Goal: Contribute content: Add original content to the website for others to see

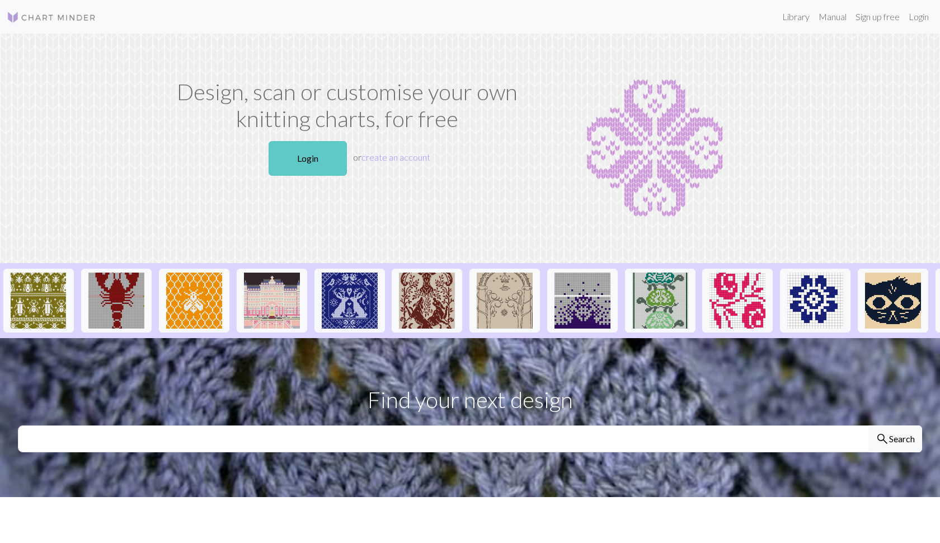
click at [311, 161] on link "Login" at bounding box center [308, 158] width 78 height 35
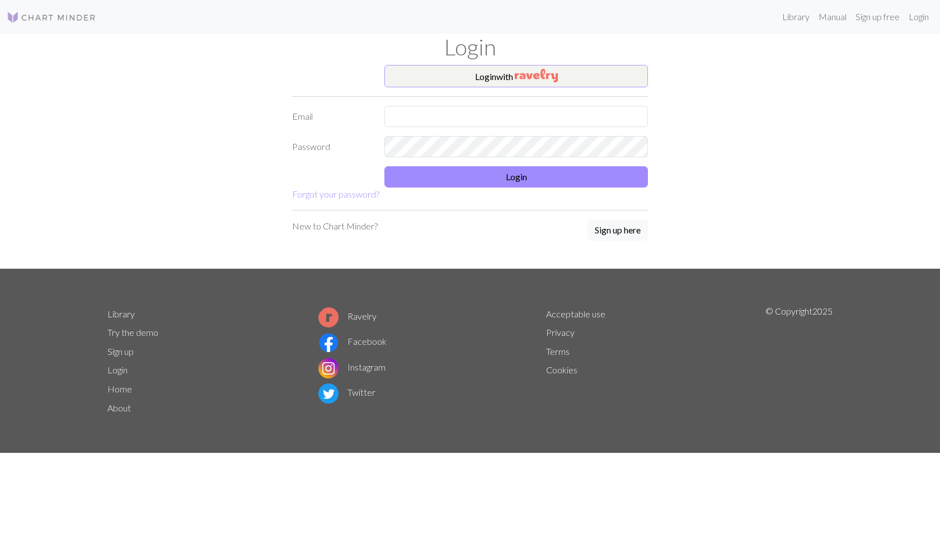
click at [494, 74] on button "Login with" at bounding box center [517, 76] width 264 height 22
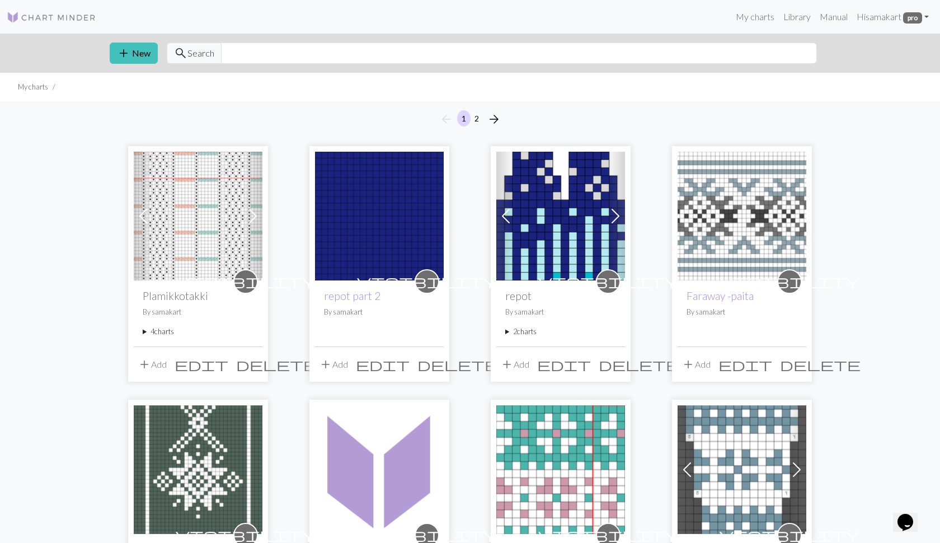
click at [143, 330] on summary "4 charts" at bounding box center [198, 331] width 111 height 11
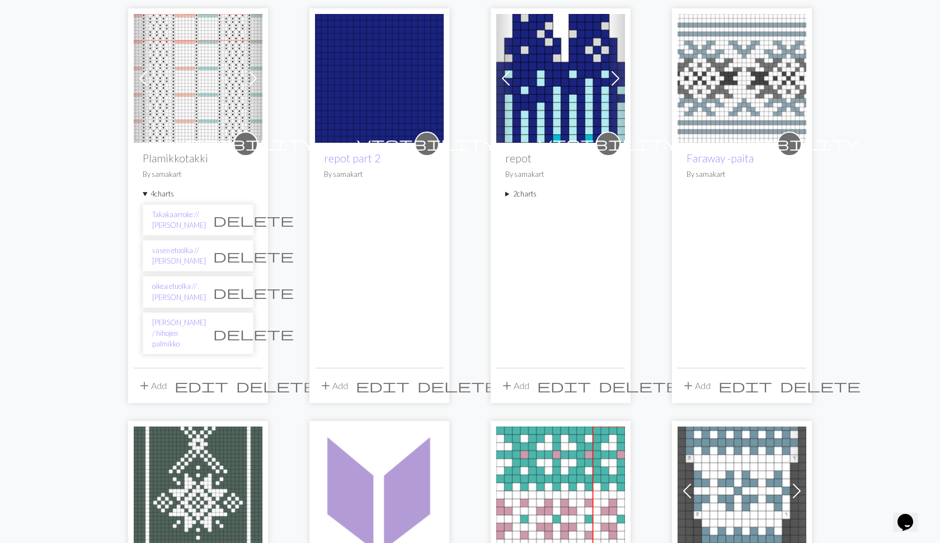
scroll to position [139, 0]
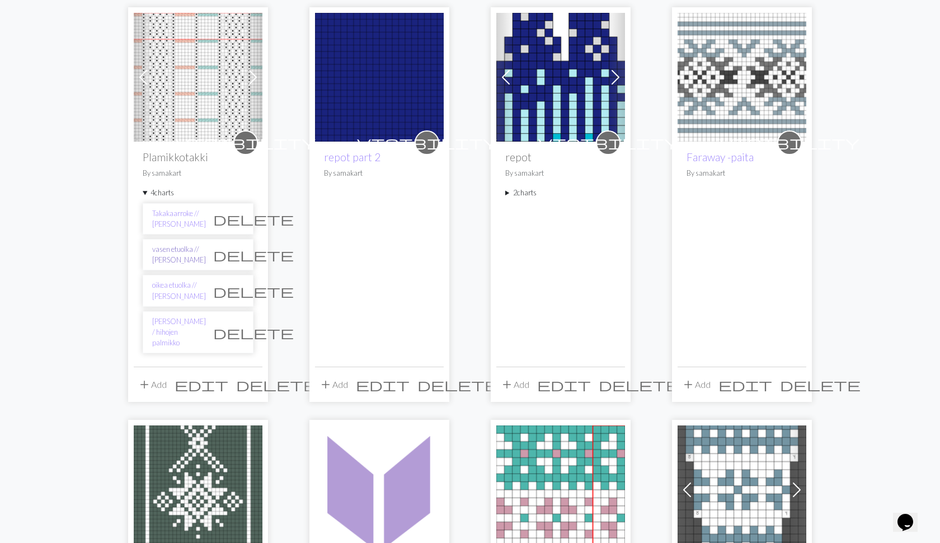
click at [166, 255] on link "vasen etuolka // Kaavio C" at bounding box center [179, 254] width 54 height 21
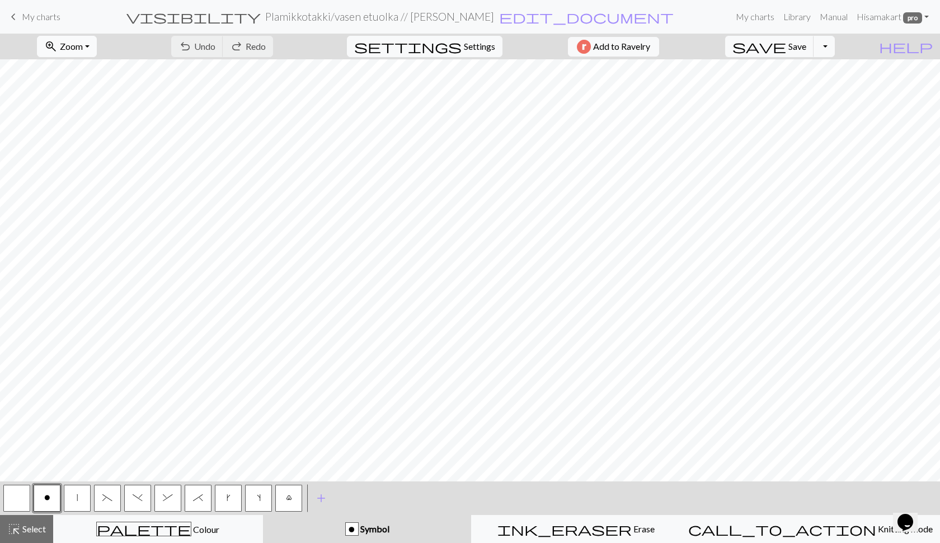
click at [97, 48] on button "zoom_in Zoom Zoom" at bounding box center [67, 46] width 60 height 21
click at [95, 66] on button "Fit all" at bounding box center [82, 71] width 88 height 18
click at [469, 47] on span "Settings" at bounding box center [479, 46] width 31 height 13
select select "aran"
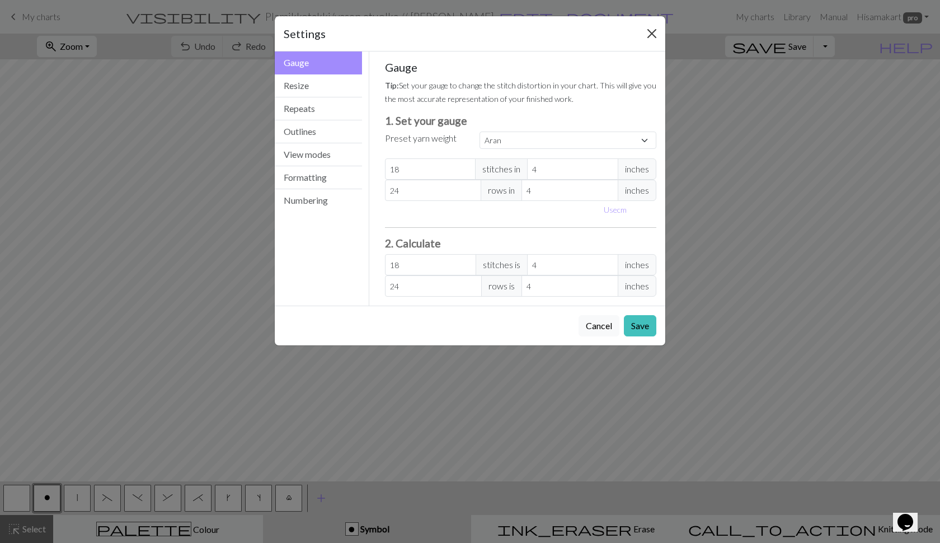
click at [658, 31] on button "Close" at bounding box center [652, 34] width 18 height 18
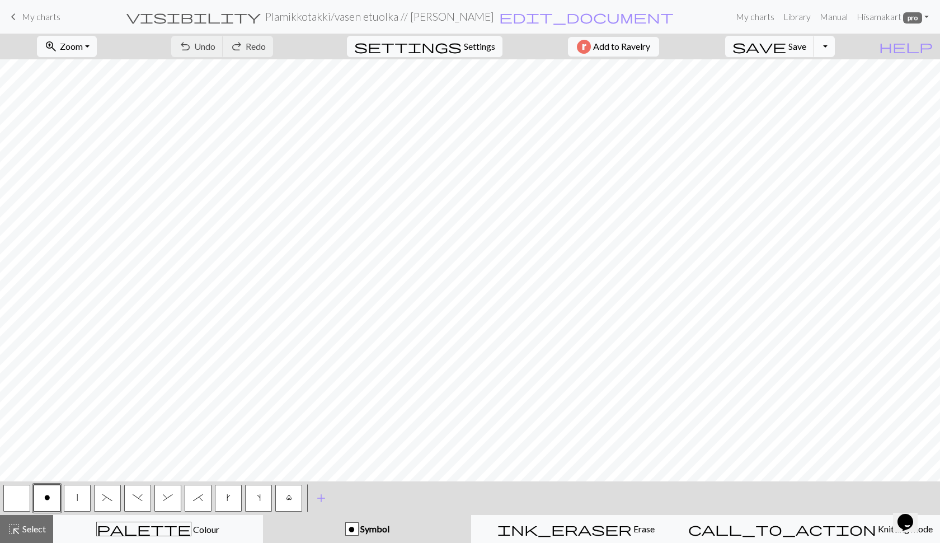
click at [835, 50] on button "Toggle Dropdown" at bounding box center [824, 46] width 21 height 21
click at [825, 68] on button "file_copy Save a copy" at bounding box center [742, 71] width 185 height 18
click at [465, 21] on h2 "Plamikkotakki / Copy of vasen etuolka // Kaavio C" at bounding box center [380, 16] width 268 height 13
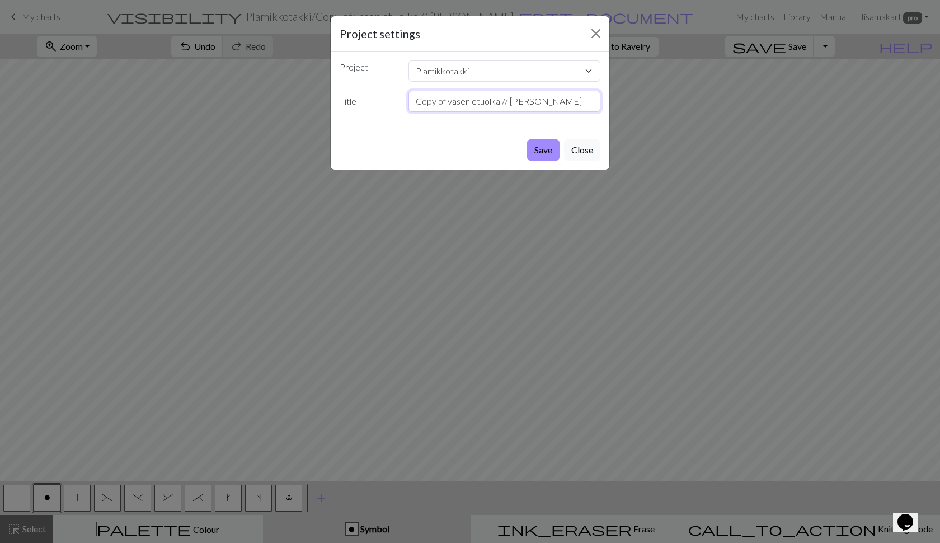
click at [490, 104] on input "Copy of vasen etuolka // Kaavio C" at bounding box center [505, 101] width 193 height 21
click at [448, 101] on input "Copy of vasen etuolka // Kaavio C" at bounding box center [505, 101] width 193 height 21
type input "PAITAversio//[PERSON_NAME] etuolka // [PERSON_NAME]"
click at [545, 152] on button "Save" at bounding box center [543, 149] width 32 height 21
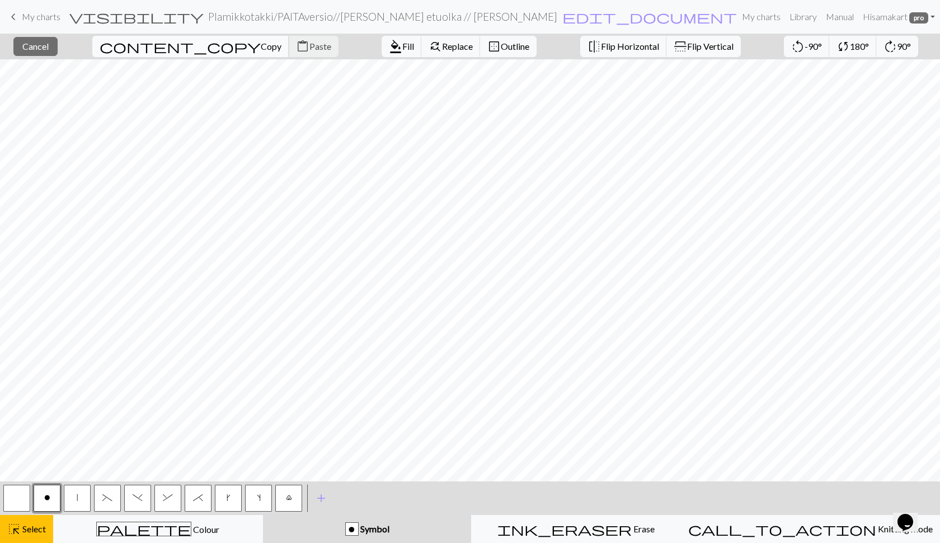
click at [261, 48] on span "Copy" at bounding box center [271, 46] width 21 height 11
click at [310, 45] on span "Paste" at bounding box center [321, 46] width 22 height 11
click at [49, 47] on span "Cancel" at bounding box center [35, 46] width 26 height 11
click at [261, 46] on span "Copy" at bounding box center [271, 46] width 21 height 11
click at [147, 49] on span "content_copy" at bounding box center [180, 47] width 161 height 16
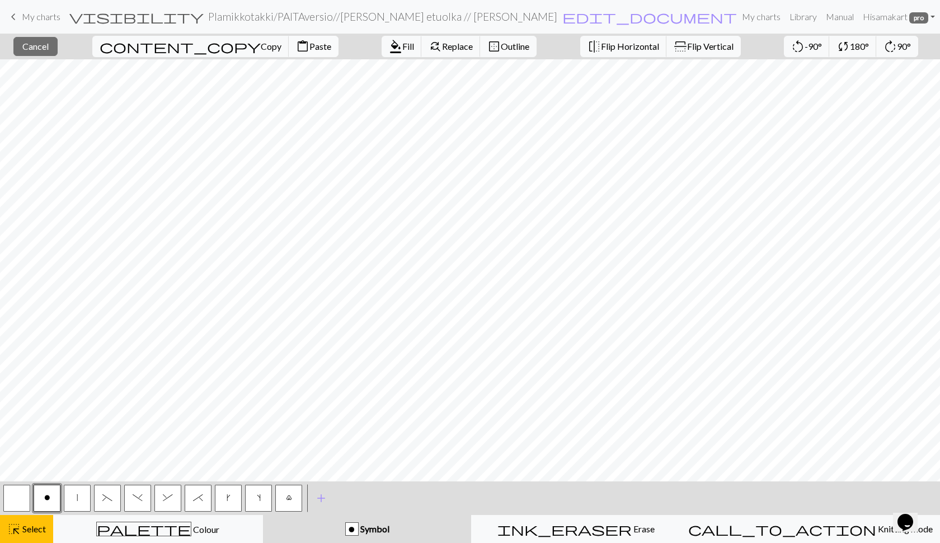
click at [310, 49] on span "Paste" at bounding box center [321, 46] width 22 height 11
click at [49, 46] on span "Cancel" at bounding box center [35, 46] width 26 height 11
click at [261, 44] on span "Copy" at bounding box center [271, 46] width 21 height 11
click at [310, 45] on span "Paste" at bounding box center [321, 46] width 22 height 11
click at [310, 48] on span "Paste" at bounding box center [321, 46] width 22 height 11
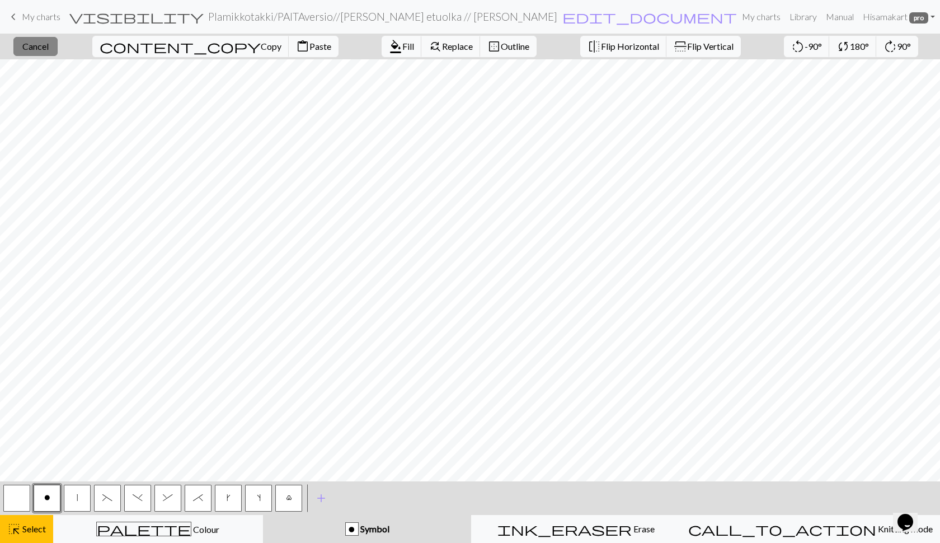
click at [48, 46] on span "Cancel" at bounding box center [35, 46] width 26 height 11
click at [261, 49] on span "Copy" at bounding box center [271, 46] width 21 height 11
click at [310, 46] on span "Paste" at bounding box center [321, 46] width 22 height 11
click at [310, 50] on span "Paste" at bounding box center [321, 46] width 22 height 11
click at [41, 49] on span "Cancel" at bounding box center [35, 46] width 26 height 11
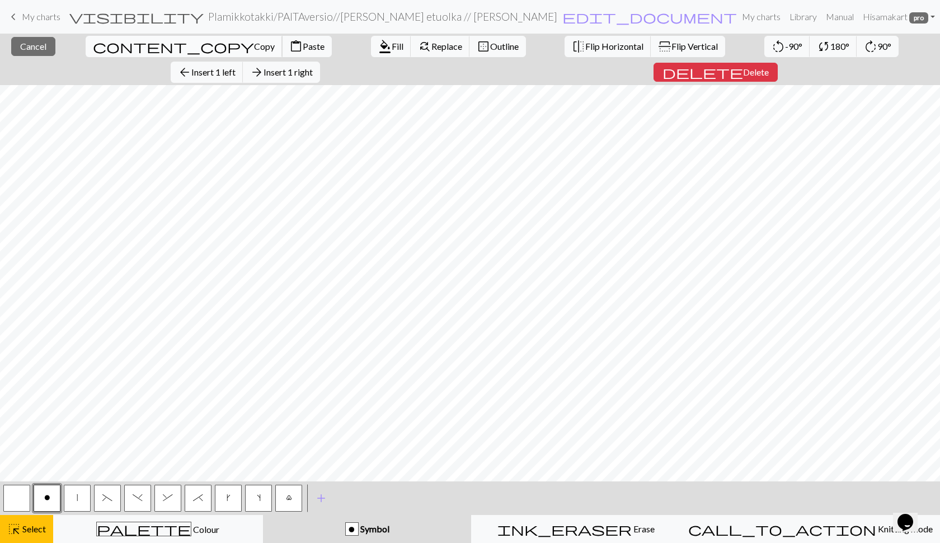
click at [254, 45] on span "Copy" at bounding box center [264, 46] width 21 height 11
click at [25, 45] on span "Cancel" at bounding box center [33, 46] width 26 height 11
click at [303, 46] on span "Paste" at bounding box center [314, 46] width 22 height 11
click at [22, 49] on span "Cancel" at bounding box center [33, 46] width 26 height 11
click at [254, 47] on span "Copy" at bounding box center [264, 46] width 21 height 11
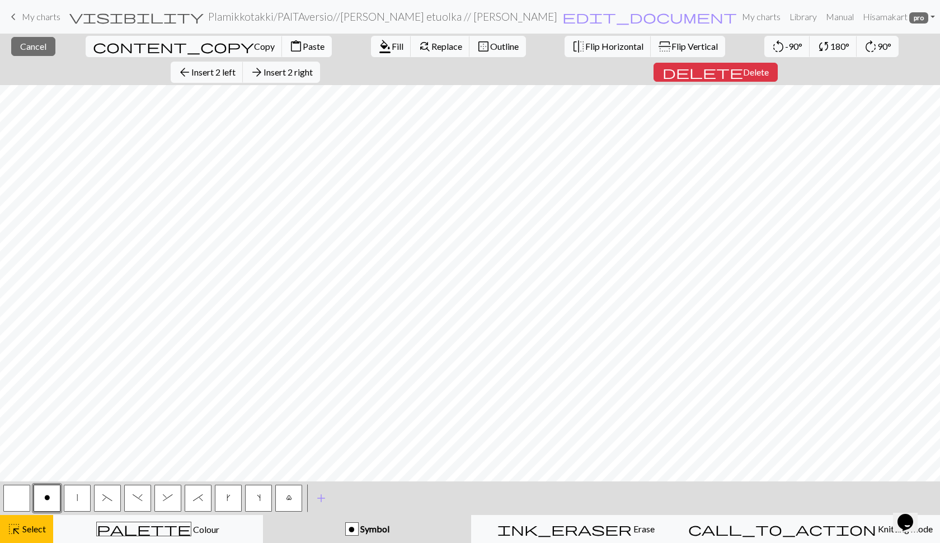
click at [303, 49] on span "Paste" at bounding box center [314, 46] width 22 height 11
click at [43, 44] on button "close Cancel" at bounding box center [33, 46] width 44 height 19
click at [254, 45] on span "Copy" at bounding box center [264, 46] width 21 height 11
click at [32, 43] on div "Copied" at bounding box center [470, 22] width 940 height 44
click at [46, 48] on button "close Cancel" at bounding box center [33, 46] width 44 height 19
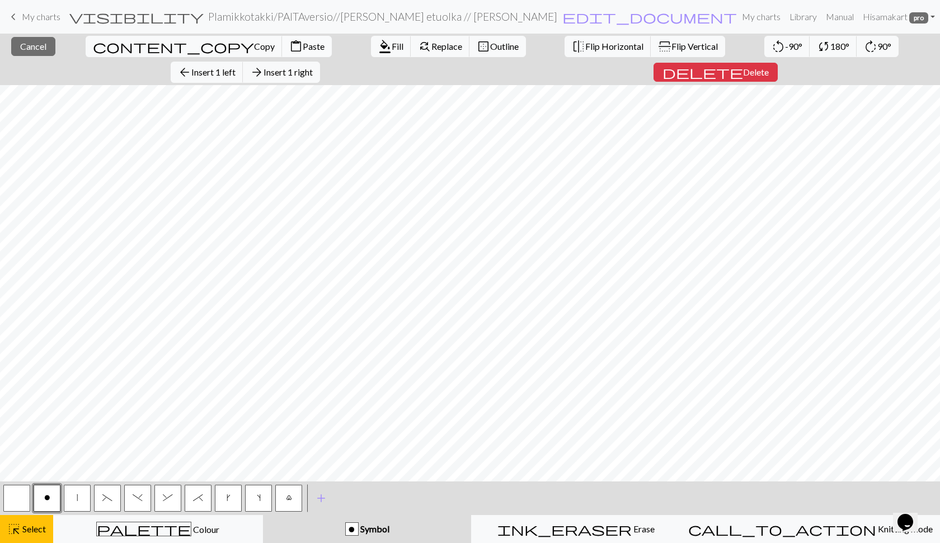
click at [303, 46] on span "Paste" at bounding box center [314, 46] width 22 height 11
click at [29, 43] on span "Cancel" at bounding box center [33, 46] width 26 height 11
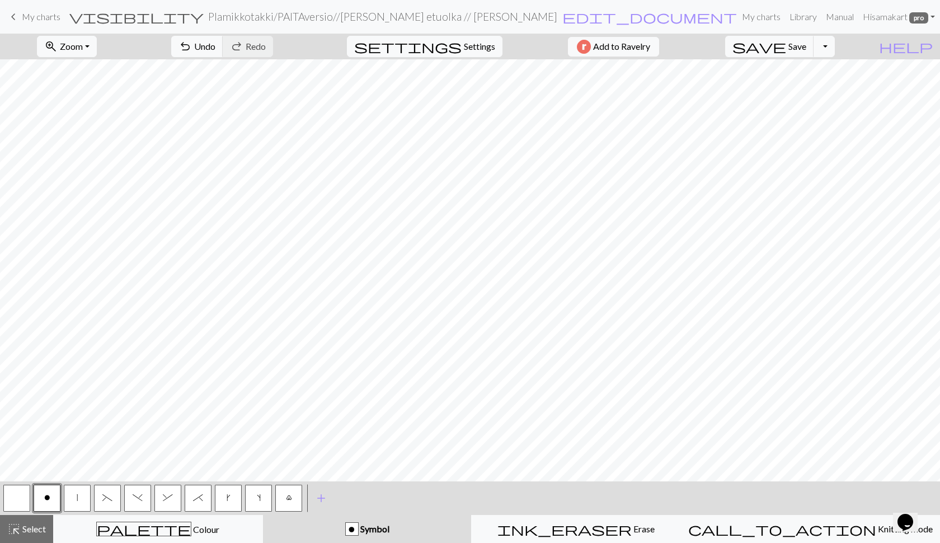
click at [46, 494] on span "o" at bounding box center [47, 497] width 6 height 9
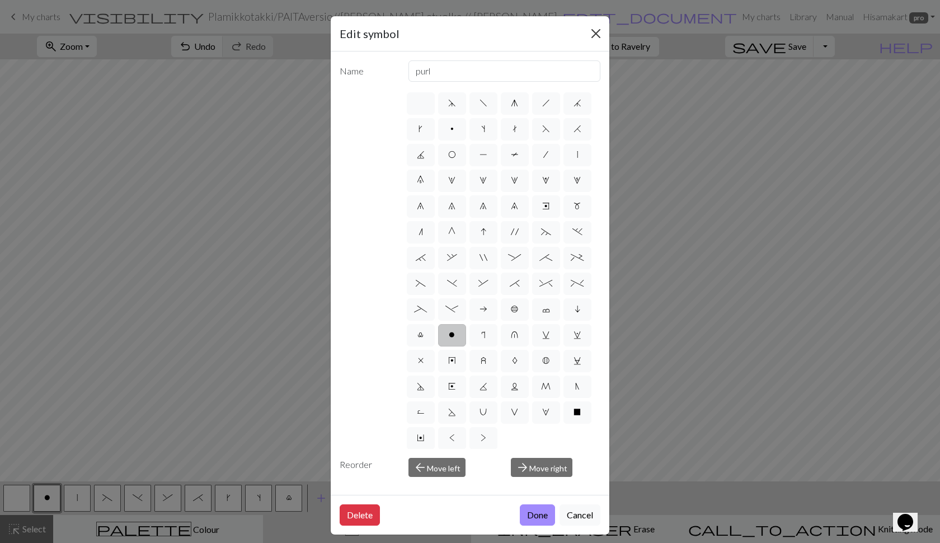
click at [596, 29] on button "Close" at bounding box center [596, 34] width 18 height 18
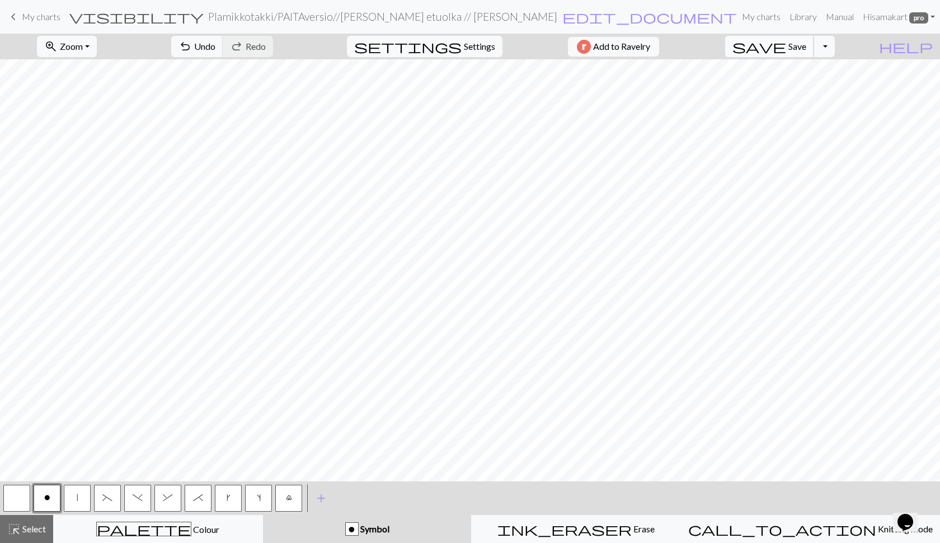
click at [807, 49] on span "Save" at bounding box center [798, 46] width 18 height 11
click at [292, 498] on span "l" at bounding box center [289, 497] width 6 height 9
click at [786, 48] on span "save" at bounding box center [760, 47] width 54 height 16
click at [34, 523] on span "Select" at bounding box center [33, 528] width 25 height 11
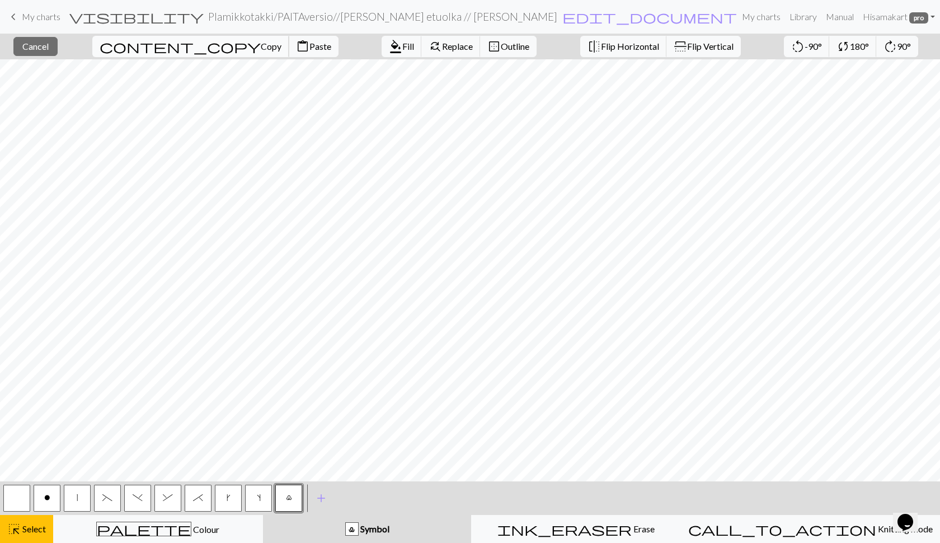
click at [261, 44] on span "Copy" at bounding box center [271, 46] width 21 height 11
click at [49, 44] on span "Cancel" at bounding box center [35, 46] width 26 height 11
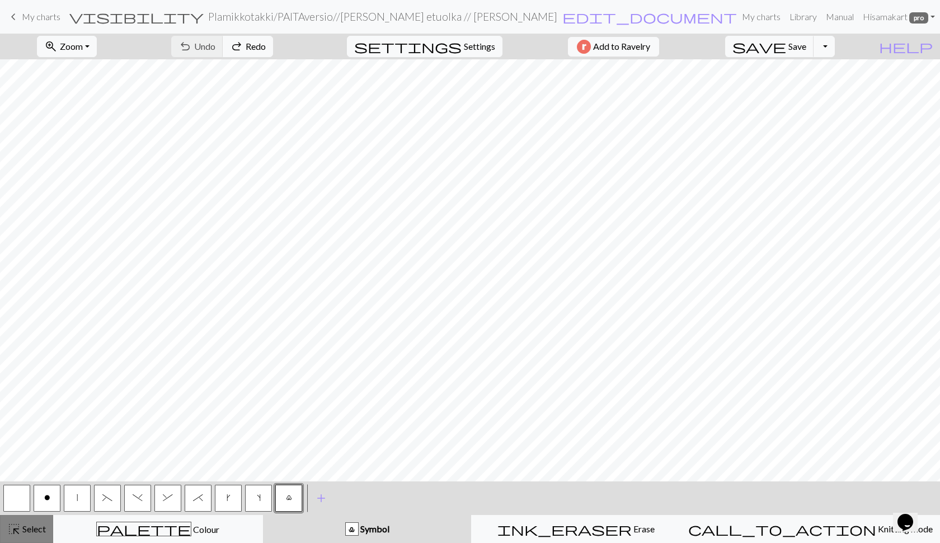
click at [25, 523] on div "highlight_alt Select Select" at bounding box center [26, 528] width 39 height 13
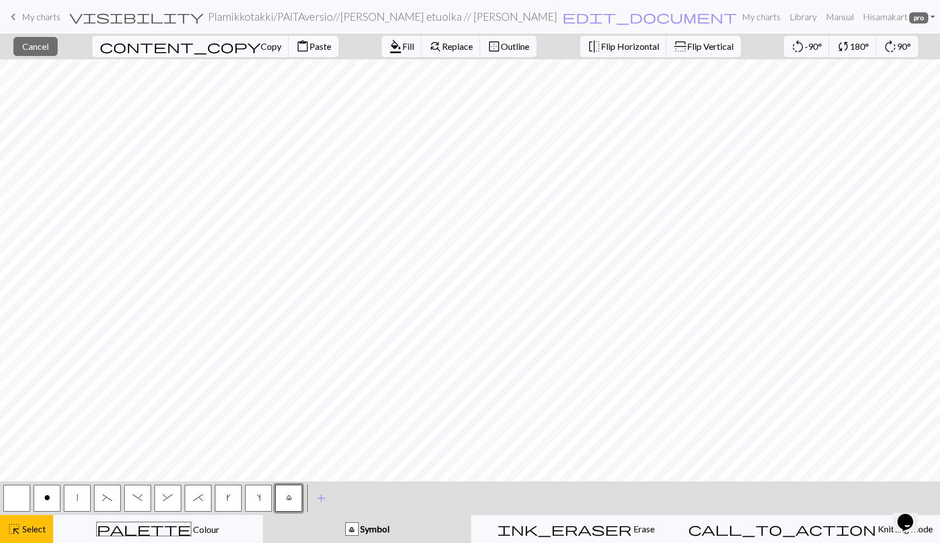
click at [310, 46] on span "Paste" at bounding box center [321, 46] width 22 height 11
click at [49, 48] on span "Cancel" at bounding box center [35, 46] width 26 height 11
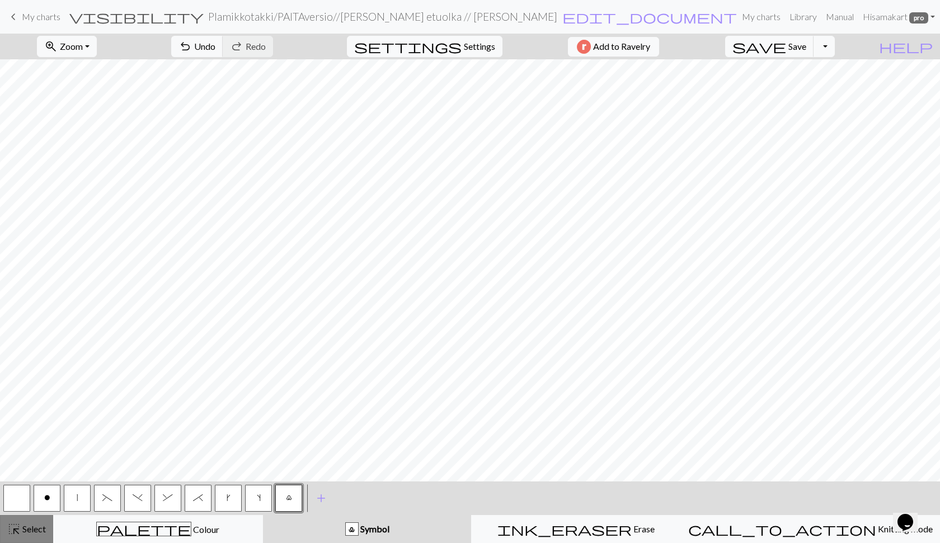
click at [34, 531] on span "Select" at bounding box center [33, 528] width 25 height 11
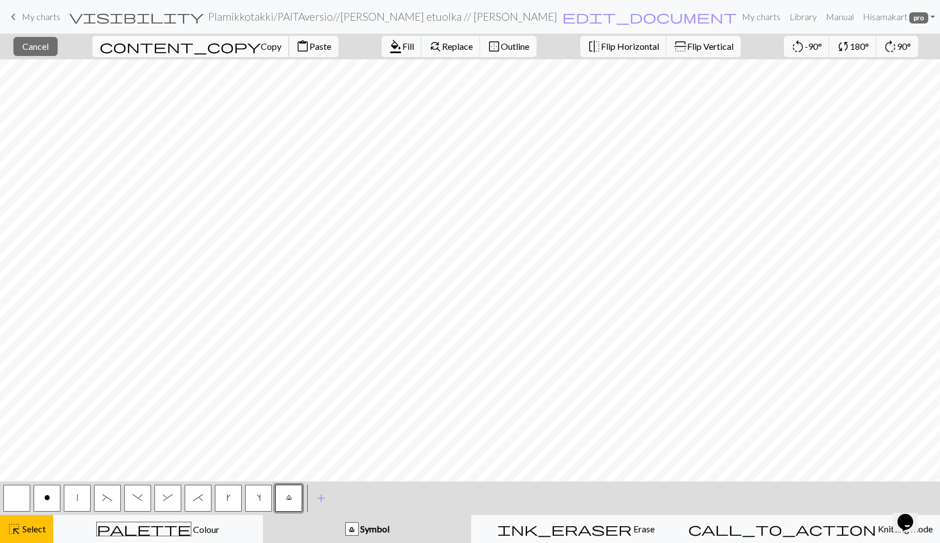
click at [261, 49] on span "Copy" at bounding box center [271, 46] width 21 height 11
click at [289, 54] on button "content_paste Paste" at bounding box center [314, 46] width 50 height 21
click at [310, 46] on span "Paste" at bounding box center [321, 46] width 22 height 11
click at [310, 45] on span "Paste" at bounding box center [321, 46] width 22 height 11
click at [261, 50] on span "Copy" at bounding box center [271, 46] width 21 height 11
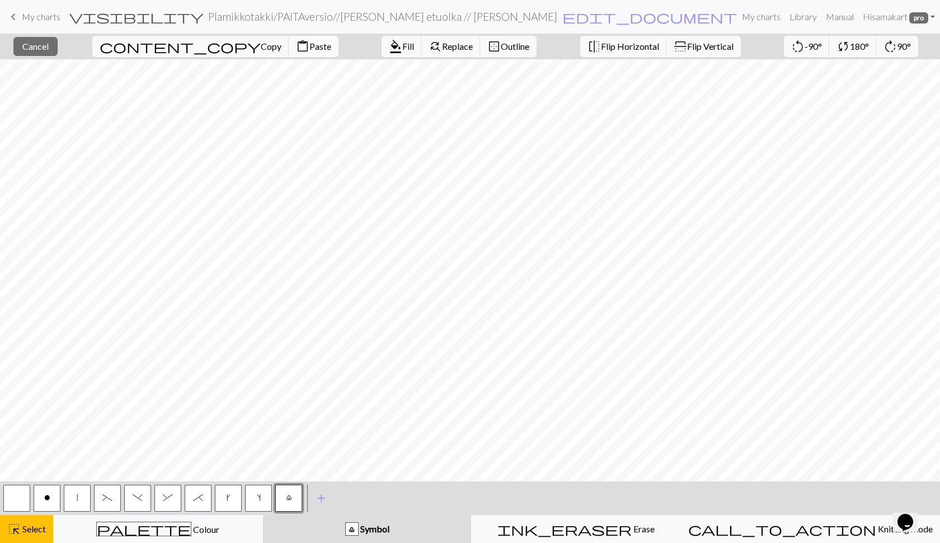
click at [310, 45] on span "Paste" at bounding box center [321, 46] width 22 height 11
click at [310, 47] on span "Paste" at bounding box center [321, 46] width 22 height 11
click at [261, 46] on span "Copy" at bounding box center [271, 46] width 21 height 11
click at [310, 50] on span "Paste" at bounding box center [321, 46] width 22 height 11
click at [261, 47] on span "Copy" at bounding box center [271, 46] width 21 height 11
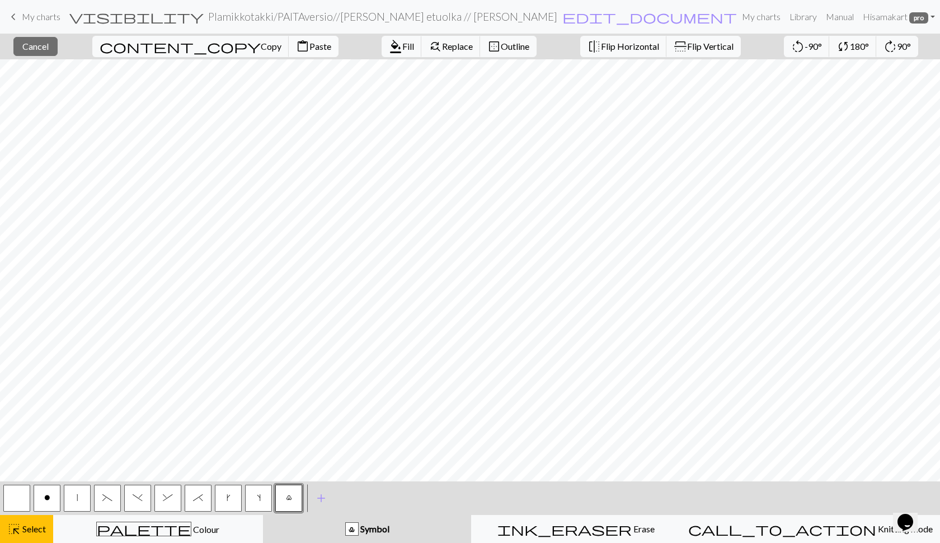
click at [310, 44] on span "Paste" at bounding box center [321, 46] width 22 height 11
click at [49, 50] on span "Cancel" at bounding box center [35, 46] width 26 height 11
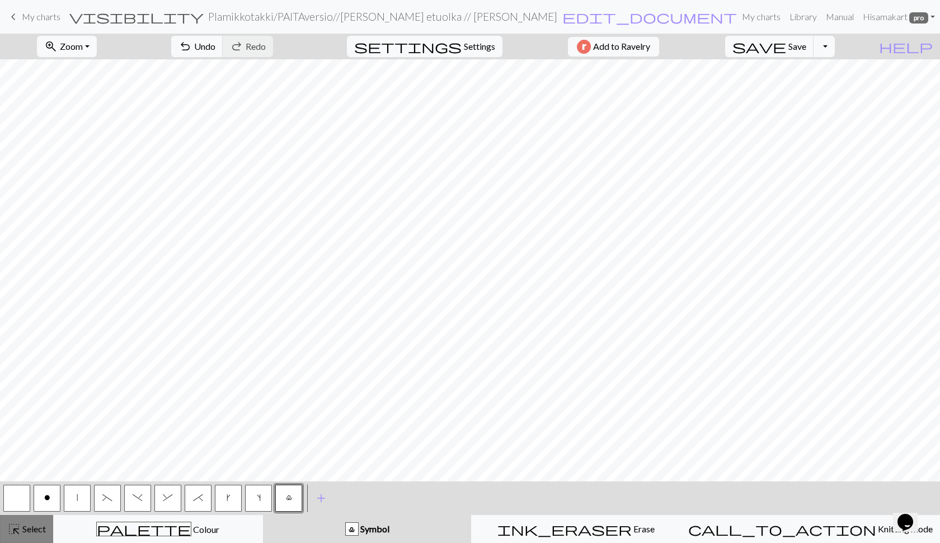
click at [42, 523] on div "highlight_alt Select Select" at bounding box center [26, 528] width 39 height 13
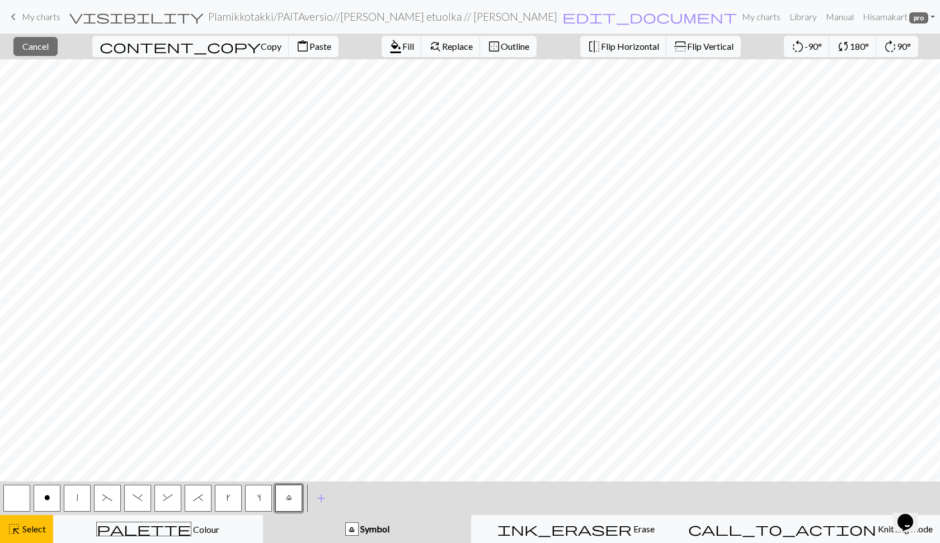
click at [310, 43] on span "Paste" at bounding box center [321, 46] width 22 height 11
click at [310, 49] on span "Paste" at bounding box center [321, 46] width 22 height 11
click at [310, 47] on span "Paste" at bounding box center [321, 46] width 22 height 11
click at [289, 51] on button "content_paste Paste" at bounding box center [314, 46] width 50 height 21
click at [161, 38] on button "content_copy Copy" at bounding box center [190, 46] width 197 height 21
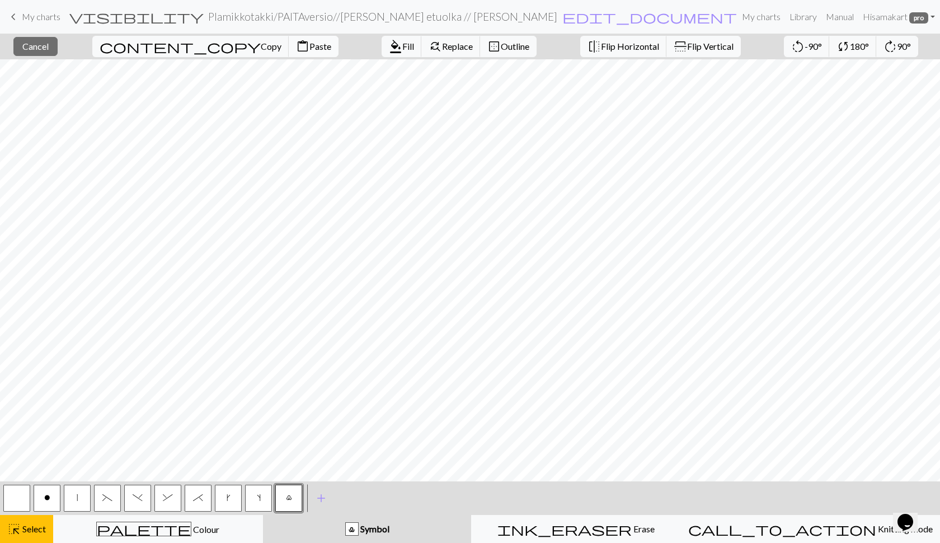
click at [296, 43] on span "content_paste" at bounding box center [302, 47] width 13 height 16
click at [310, 46] on span "Paste" at bounding box center [321, 46] width 22 height 11
click at [310, 48] on span "Paste" at bounding box center [321, 46] width 22 height 11
click at [310, 44] on span "Paste" at bounding box center [321, 46] width 22 height 11
click at [49, 44] on span "Cancel" at bounding box center [35, 46] width 26 height 11
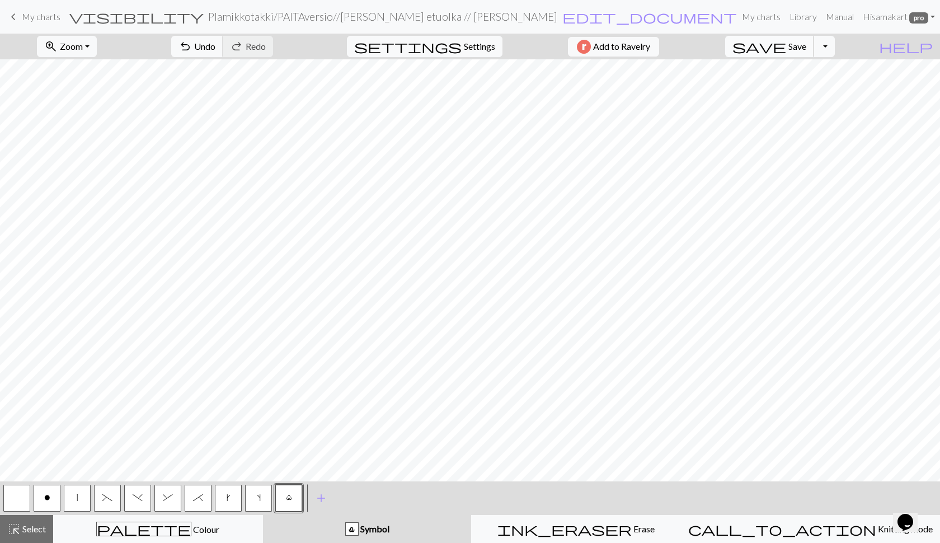
click at [809, 46] on button "save Save Save" at bounding box center [769, 46] width 89 height 21
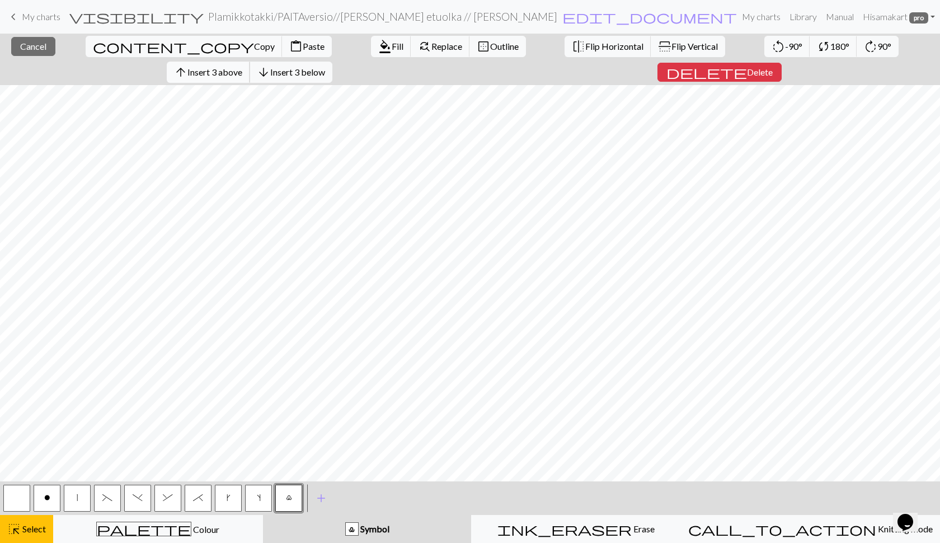
click at [242, 67] on span "Insert 3 above" at bounding box center [215, 72] width 55 height 11
click at [254, 42] on span "Copy" at bounding box center [264, 46] width 21 height 11
click at [303, 44] on span "Paste" at bounding box center [314, 46] width 22 height 11
click at [33, 44] on span "Cancel" at bounding box center [33, 46] width 26 height 11
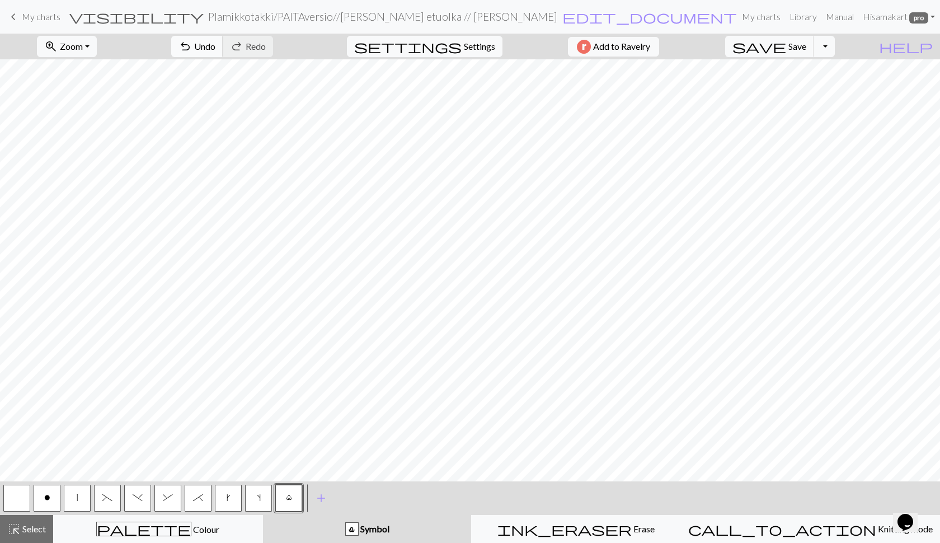
click at [216, 46] on span "Undo" at bounding box center [204, 46] width 21 height 11
click at [29, 527] on span "Select" at bounding box center [33, 528] width 25 height 11
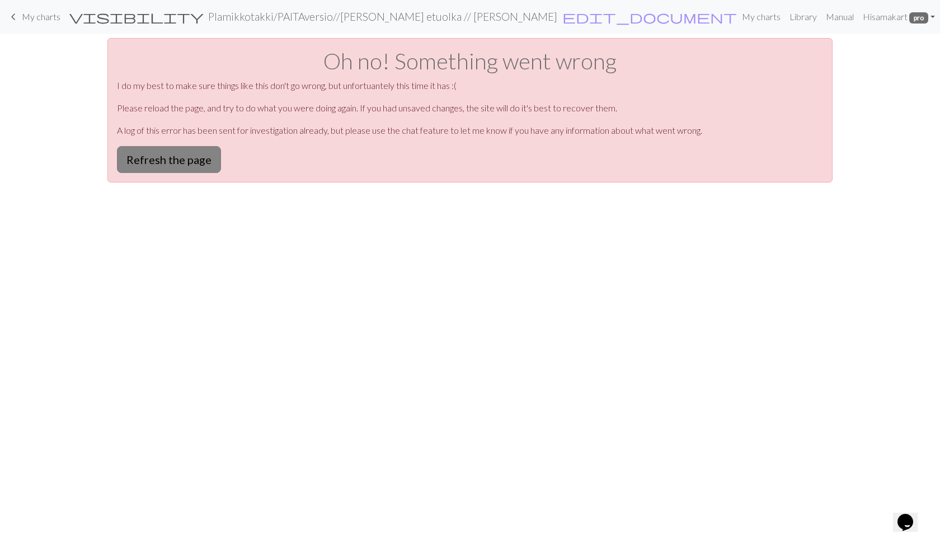
click at [184, 156] on button "Refresh the page" at bounding box center [169, 159] width 104 height 27
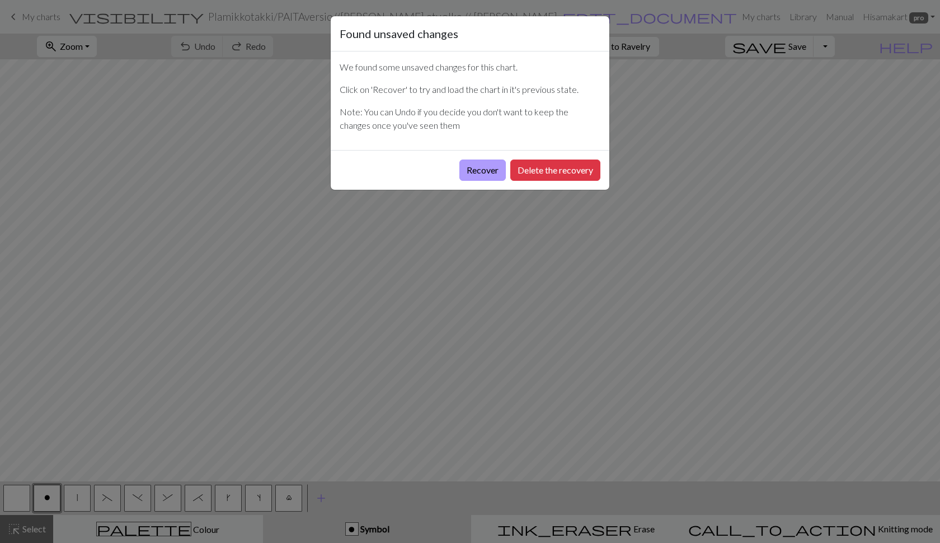
click at [479, 172] on button "Recover" at bounding box center [483, 170] width 46 height 21
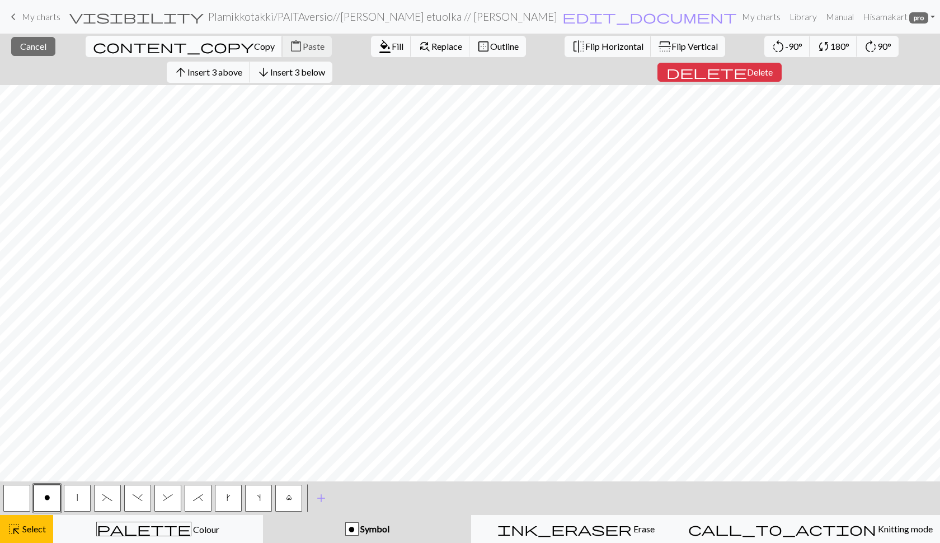
click at [254, 46] on span "Copy" at bounding box center [264, 46] width 21 height 11
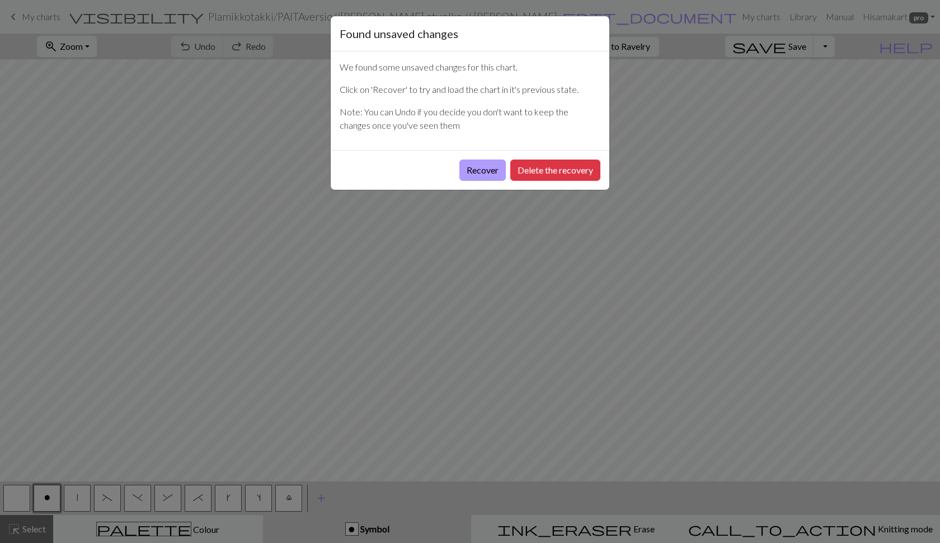
click at [492, 171] on button "Recover" at bounding box center [483, 170] width 46 height 21
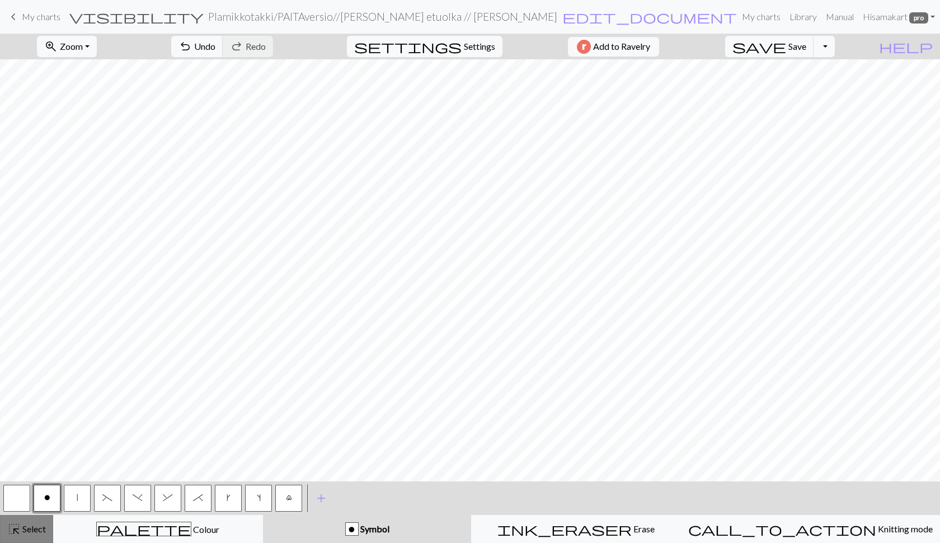
click at [22, 528] on span "Select" at bounding box center [33, 528] width 25 height 11
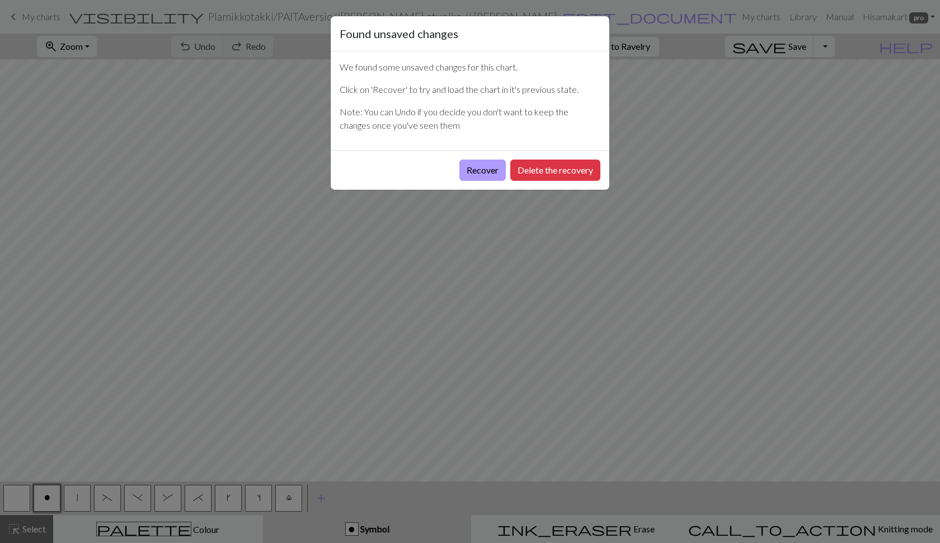
click at [474, 167] on button "Recover" at bounding box center [483, 170] width 46 height 21
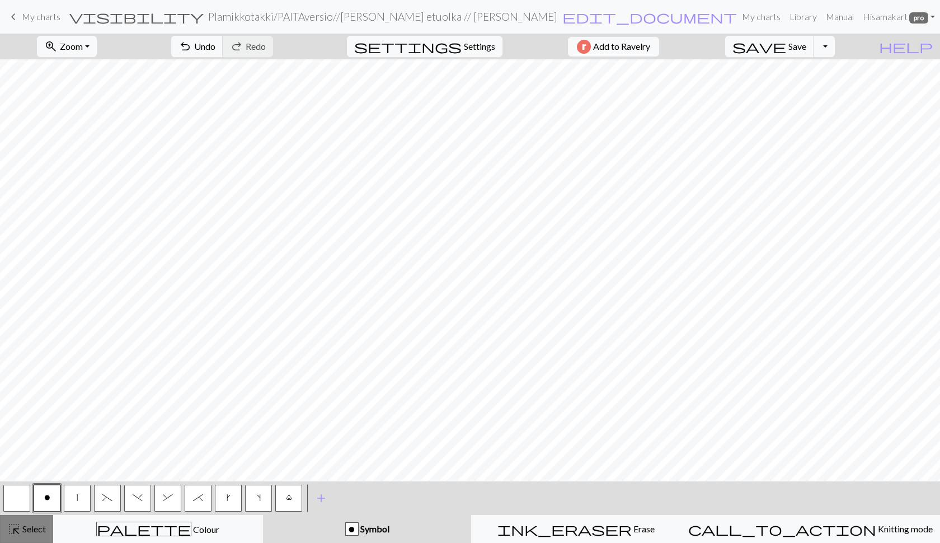
click at [26, 530] on span "Select" at bounding box center [33, 528] width 25 height 11
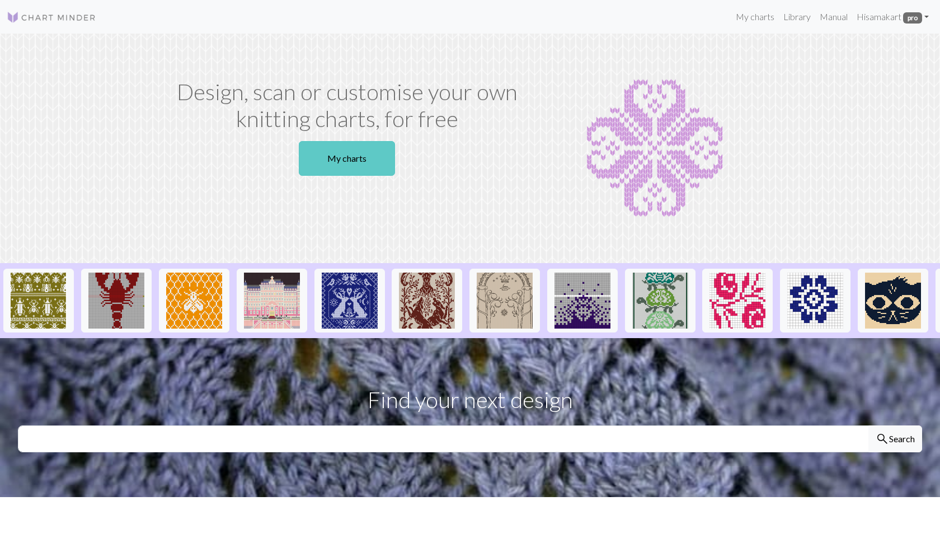
click at [367, 175] on link "My charts" at bounding box center [347, 158] width 96 height 35
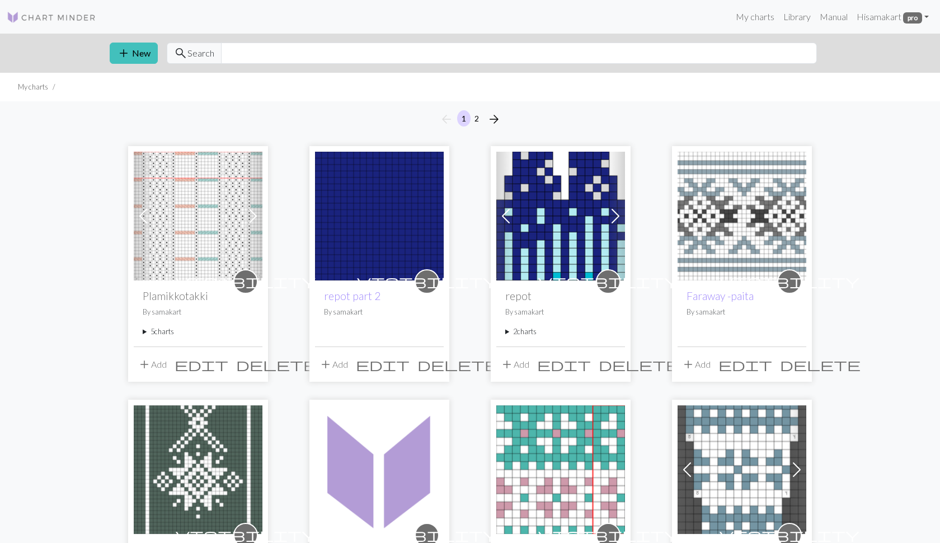
click at [140, 334] on div "visibility Plamikkotakki By samakart 5 charts Takakaarroke // Kaavio A delete v…" at bounding box center [198, 312] width 129 height 65
click at [146, 332] on summary "5 charts" at bounding box center [198, 331] width 111 height 11
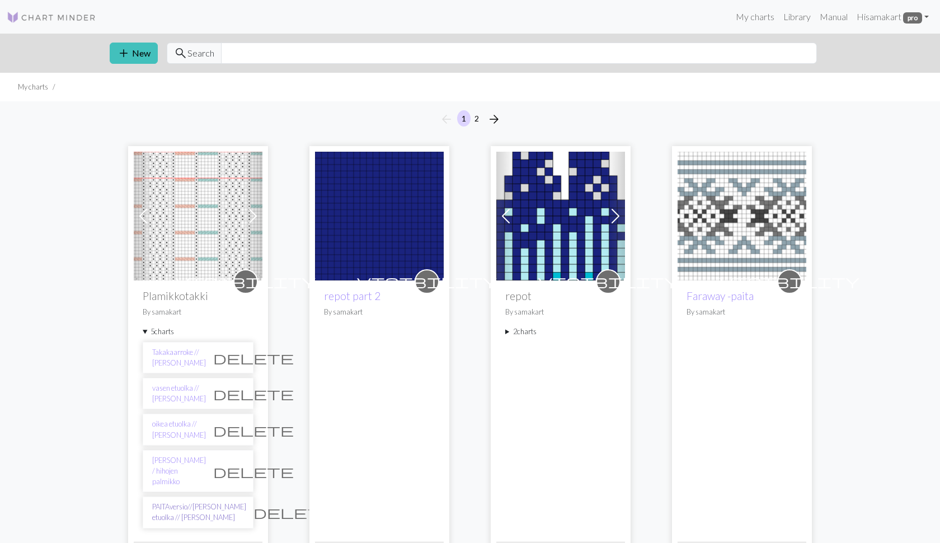
click at [163, 502] on link "PAITAversio//[PERSON_NAME] etuolka // [PERSON_NAME]" at bounding box center [199, 512] width 94 height 21
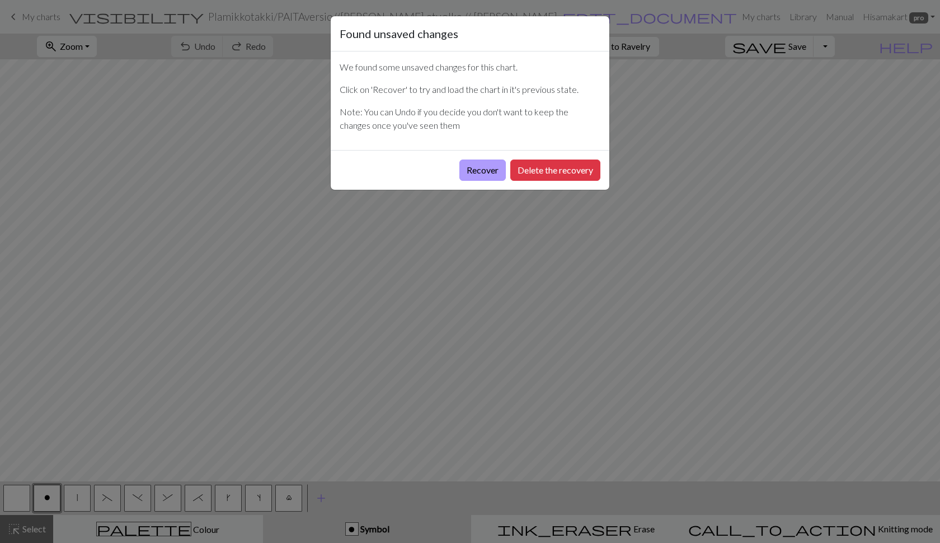
click at [479, 163] on button "Recover" at bounding box center [483, 170] width 46 height 21
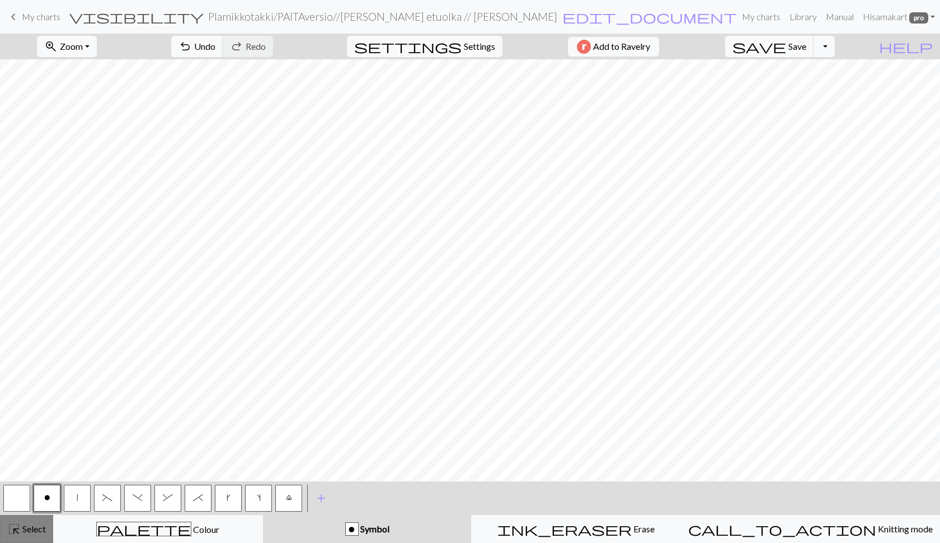
click at [36, 524] on span "Select" at bounding box center [33, 528] width 25 height 11
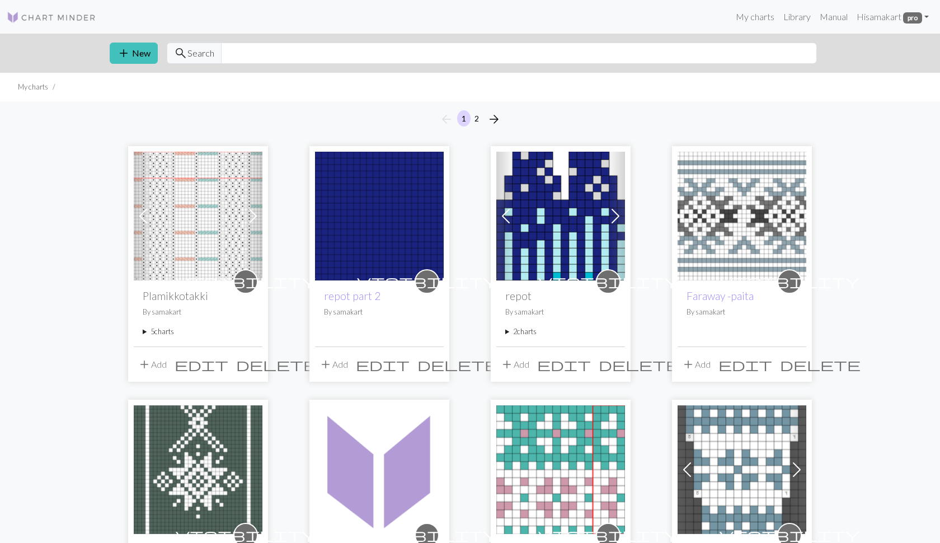
click at [144, 330] on summary "5 charts" at bounding box center [198, 331] width 111 height 11
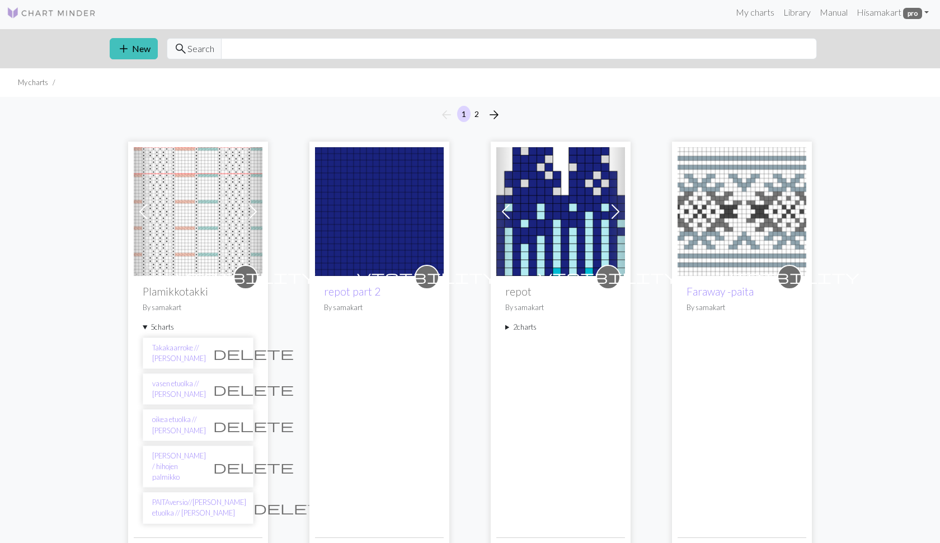
scroll to position [12, 0]
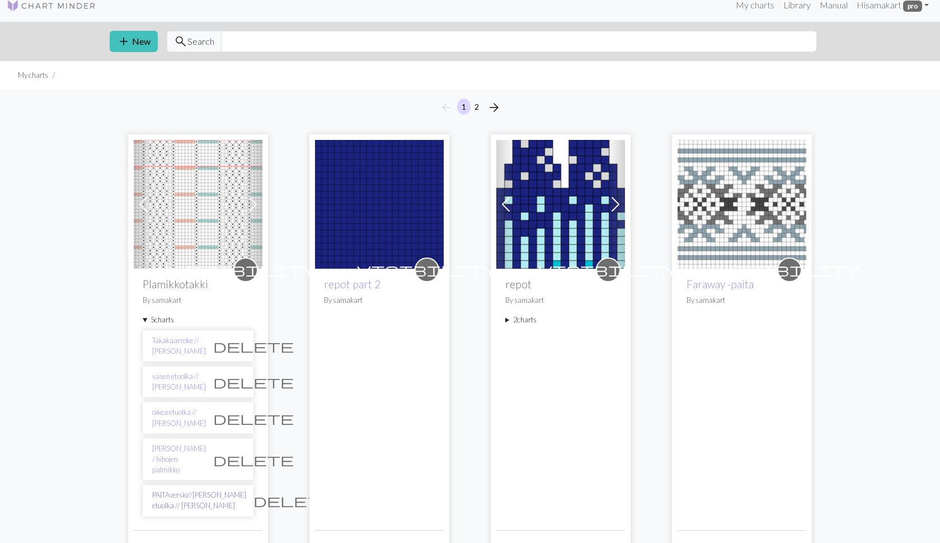
click at [163, 494] on link "PAITAversio//[PERSON_NAME] etuolka // [PERSON_NAME]" at bounding box center [199, 500] width 94 height 21
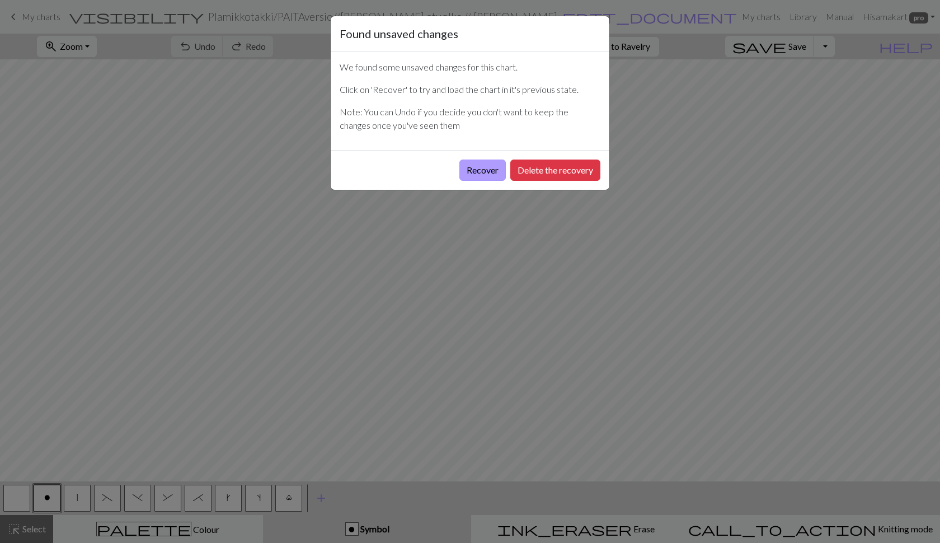
click at [477, 166] on button "Recover" at bounding box center [483, 170] width 46 height 21
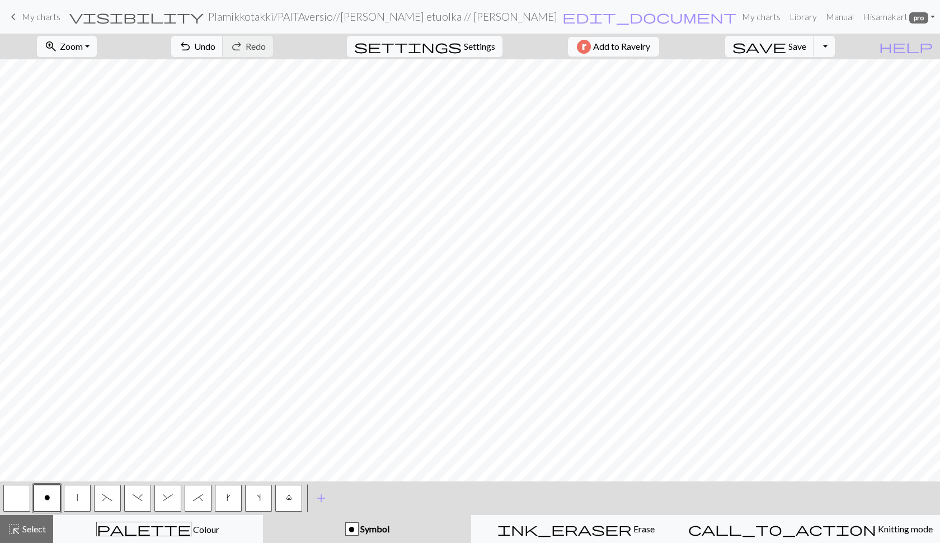
click at [44, 499] on span "o" at bounding box center [47, 497] width 6 height 9
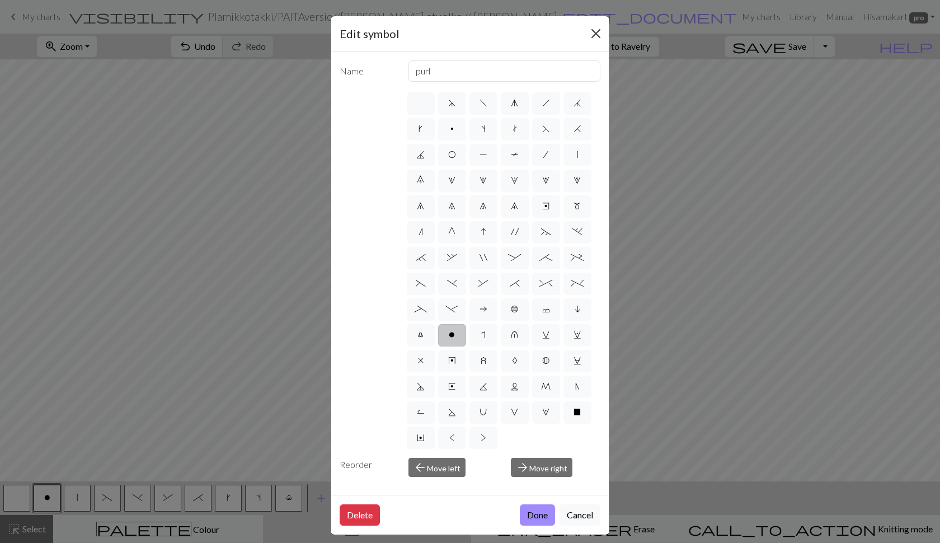
click at [602, 31] on button "Close" at bounding box center [596, 34] width 18 height 18
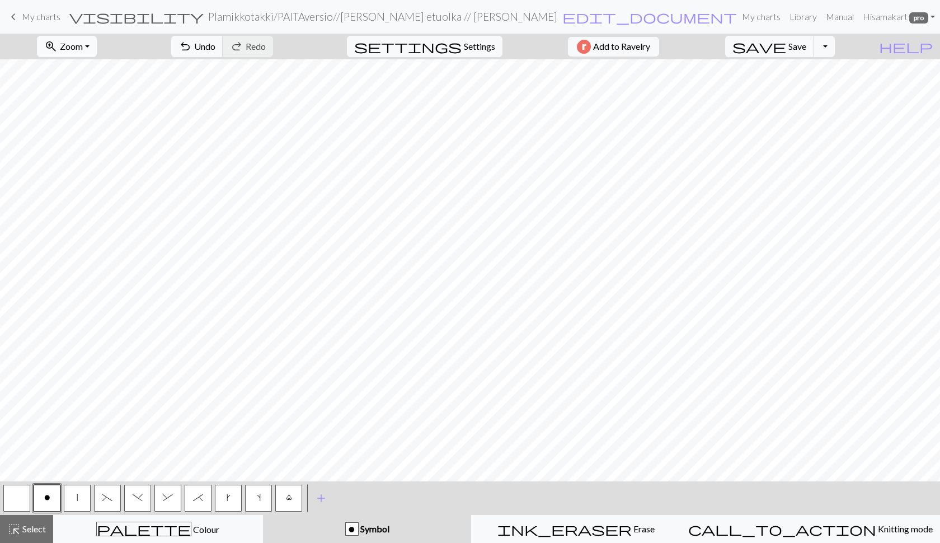
click at [83, 49] on span "Zoom" at bounding box center [71, 46] width 23 height 11
click at [91, 69] on button "Fit all" at bounding box center [82, 71] width 88 height 18
click at [39, 521] on button "highlight_alt Select Select" at bounding box center [26, 529] width 53 height 28
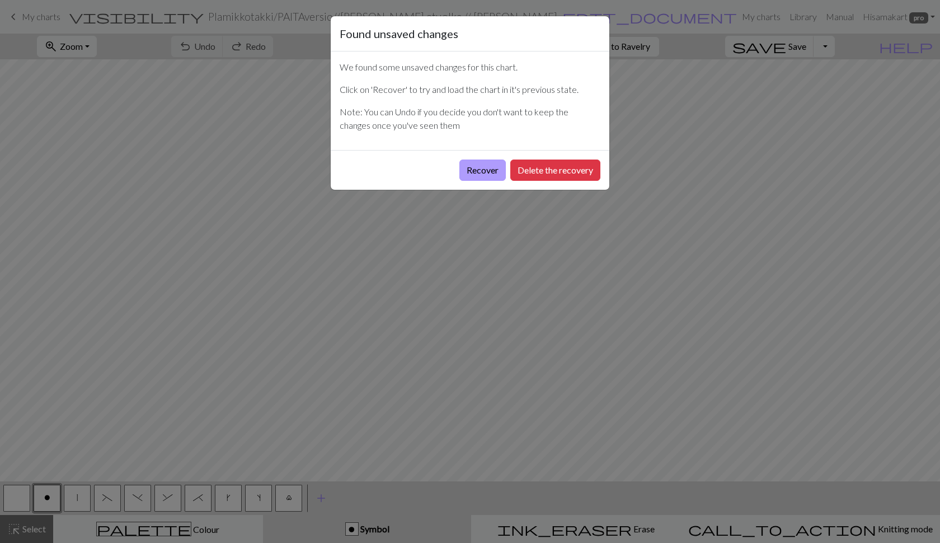
click at [477, 170] on button "Recover" at bounding box center [483, 170] width 46 height 21
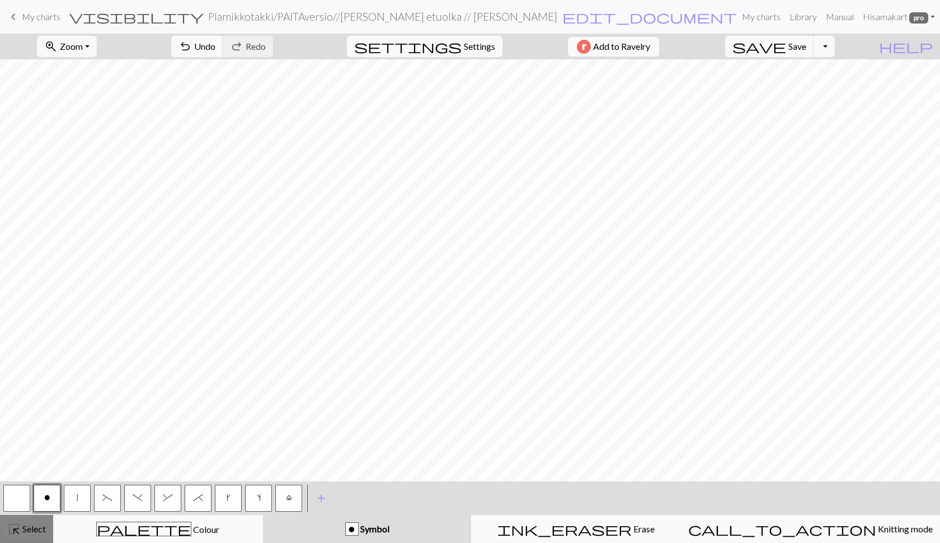
click at [25, 530] on span "Select" at bounding box center [33, 528] width 25 height 11
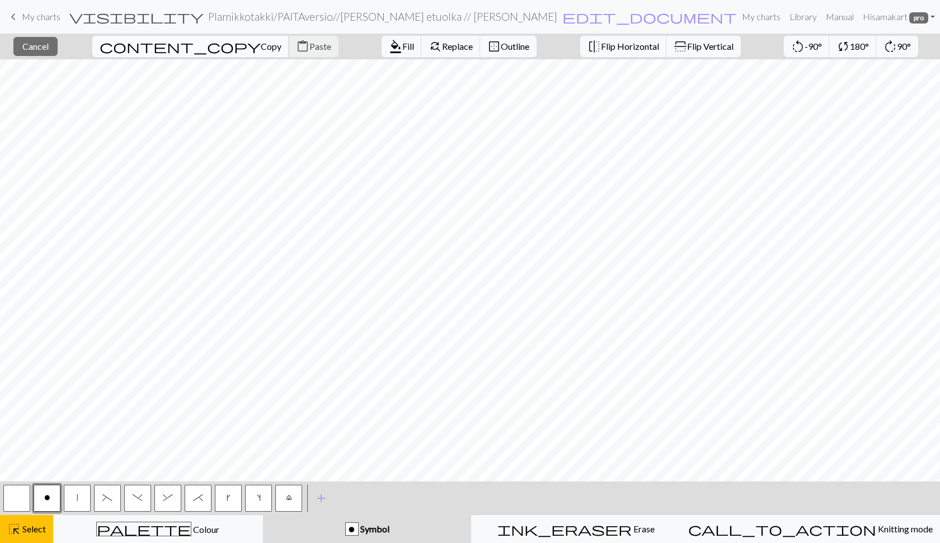
click at [261, 49] on span "Copy" at bounding box center [271, 46] width 21 height 11
click at [40, 41] on span "Cancel" at bounding box center [35, 46] width 26 height 11
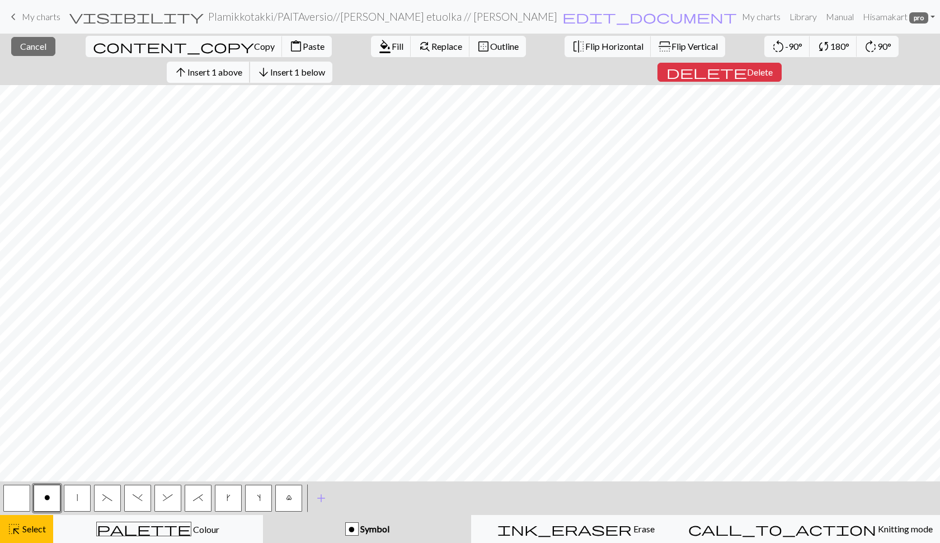
click at [242, 67] on span "Insert 1 above" at bounding box center [215, 72] width 55 height 11
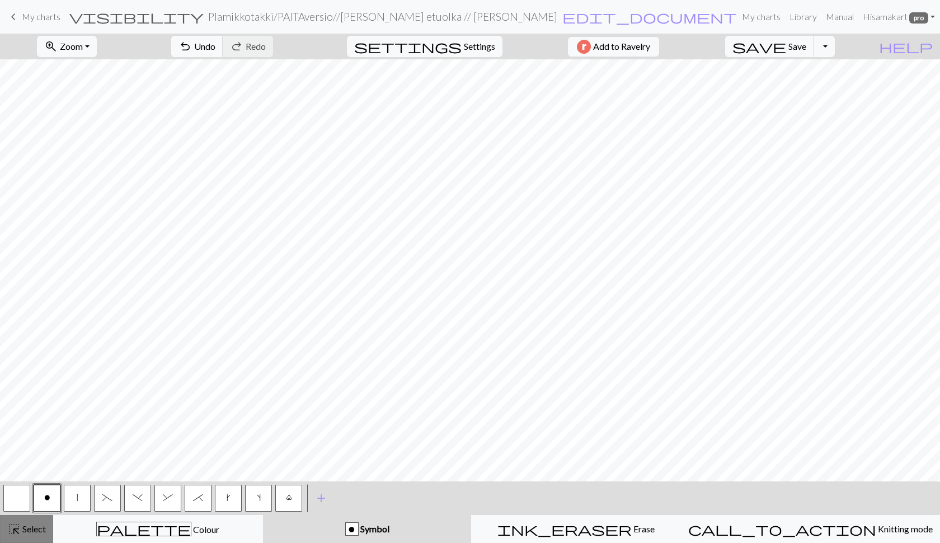
click at [36, 528] on span "Select" at bounding box center [33, 528] width 25 height 11
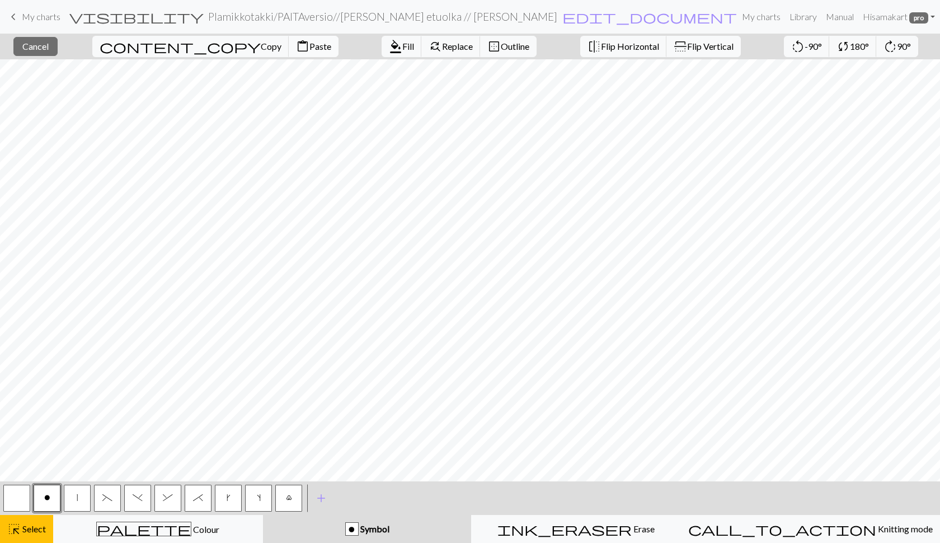
click at [289, 51] on button "content_paste Paste" at bounding box center [314, 46] width 50 height 21
click at [289, 36] on button "content_paste Paste" at bounding box center [314, 46] width 50 height 21
click at [49, 49] on span "Cancel" at bounding box center [35, 46] width 26 height 11
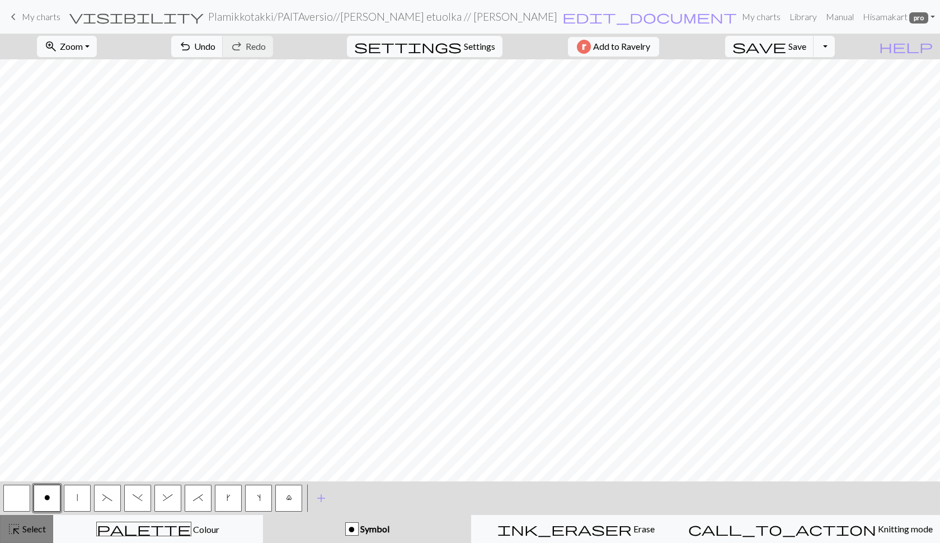
click at [37, 531] on span "Select" at bounding box center [33, 528] width 25 height 11
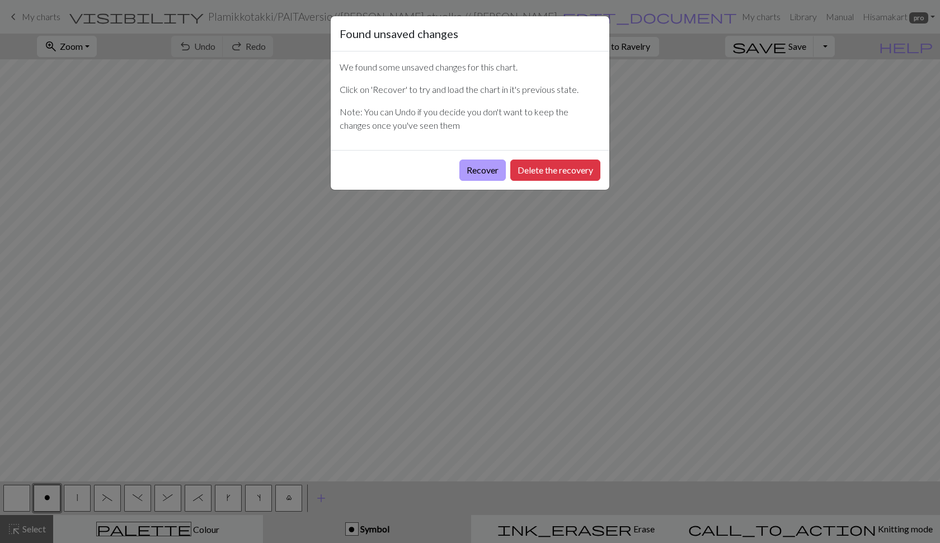
click at [480, 170] on button "Recover" at bounding box center [483, 170] width 46 height 21
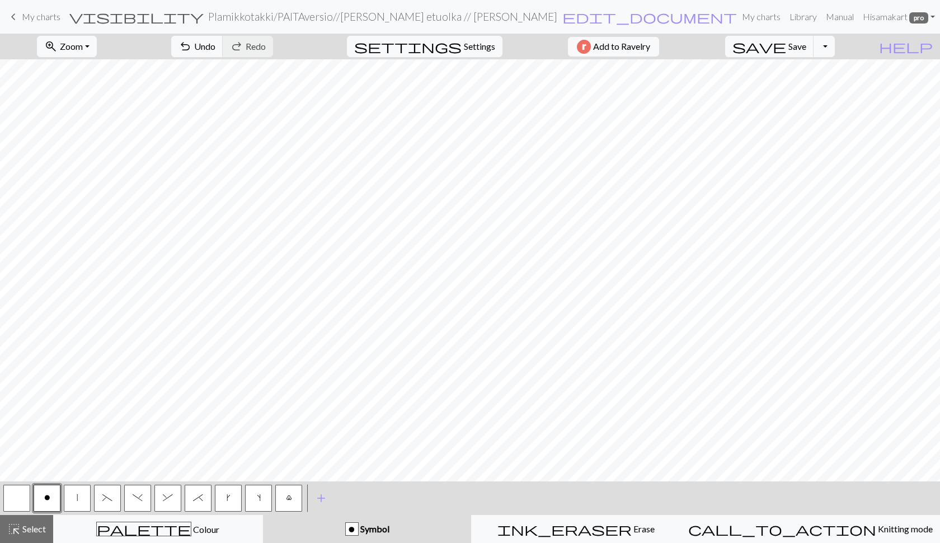
click at [49, 494] on span "o" at bounding box center [47, 497] width 6 height 9
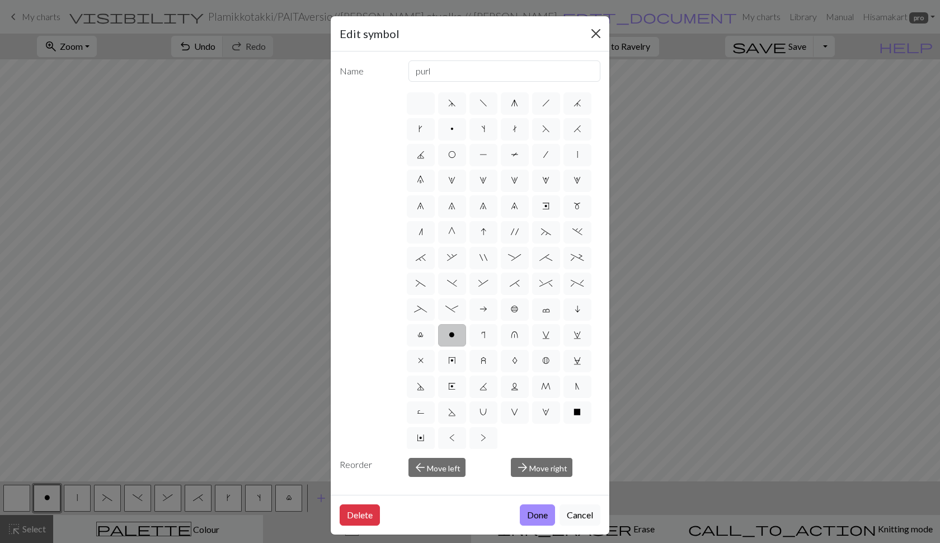
click at [597, 32] on button "Close" at bounding box center [596, 34] width 18 height 18
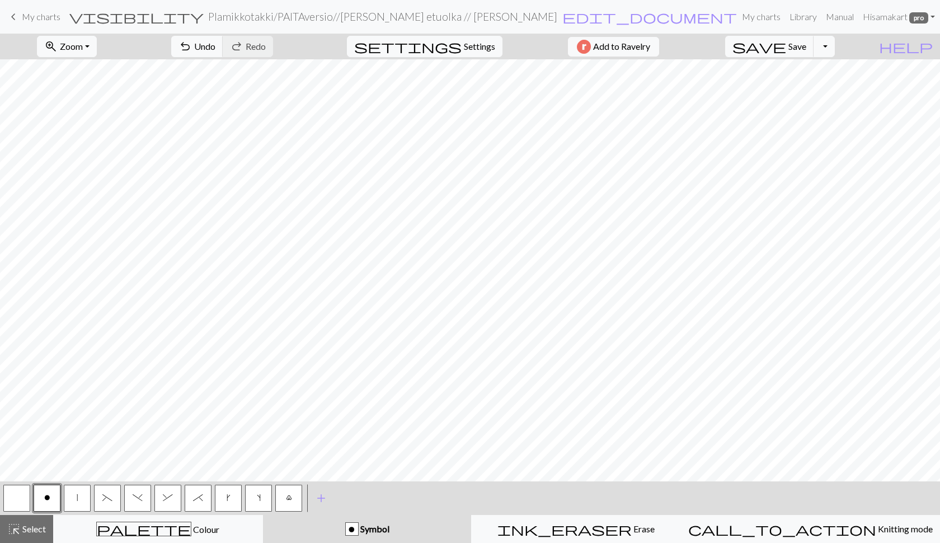
click at [85, 491] on button "|" at bounding box center [77, 498] width 27 height 27
click at [796, 55] on button "save Save Save" at bounding box center [769, 46] width 89 height 21
click at [83, 44] on span "Zoom" at bounding box center [71, 46] width 23 height 11
click at [86, 72] on button "Fit all" at bounding box center [82, 71] width 88 height 18
